Goal: Browse casually

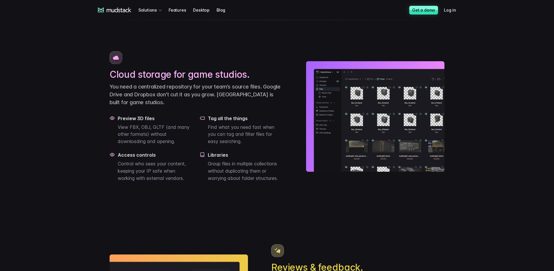
scroll to position [414, 0]
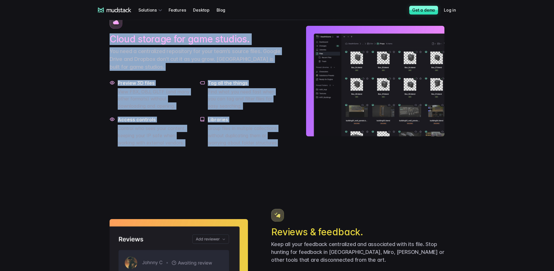
drag, startPoint x: 263, startPoint y: 48, endPoint x: 271, endPoint y: 173, distance: 124.9
click at [271, 163] on div "Cloud storage for game studios. You need a centralized repository for your team…" at bounding box center [276, 81] width 335 height 163
drag, startPoint x: 269, startPoint y: 174, endPoint x: 260, endPoint y: 49, distance: 124.9
click at [260, 49] on div "Cloud storage for game studios. You need a centralized repository for your team…" at bounding box center [276, 81] width 335 height 163
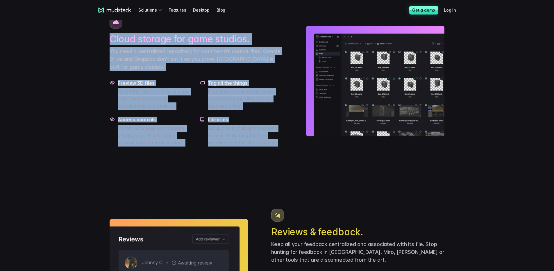
click at [260, 49] on div "Cloud storage for game studios. You need a centralized repository for your team…" at bounding box center [195, 81] width 173 height 131
drag, startPoint x: 264, startPoint y: 48, endPoint x: 269, endPoint y: 181, distance: 132.8
click at [269, 163] on div "Cloud storage for game studios. You need a centralized repository for your team…" at bounding box center [276, 81] width 335 height 163
drag, startPoint x: 265, startPoint y: 181, endPoint x: 268, endPoint y: 44, distance: 136.2
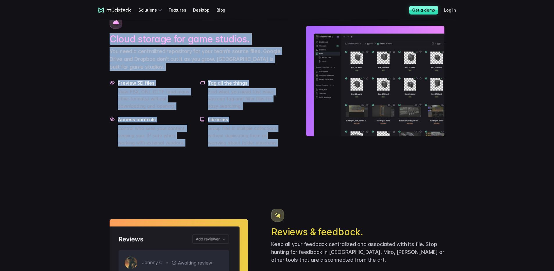
click at [268, 44] on div "Cloud storage for game studios. You need a centralized repository for your team…" at bounding box center [276, 81] width 335 height 163
click at [268, 44] on div "Cloud storage for game studios. You need a centralized repository for your team…" at bounding box center [195, 81] width 173 height 131
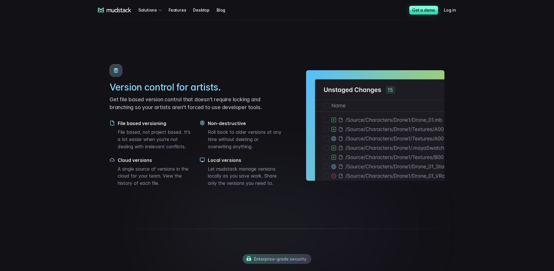
scroll to position [778, 0]
